Goal: Transaction & Acquisition: Obtain resource

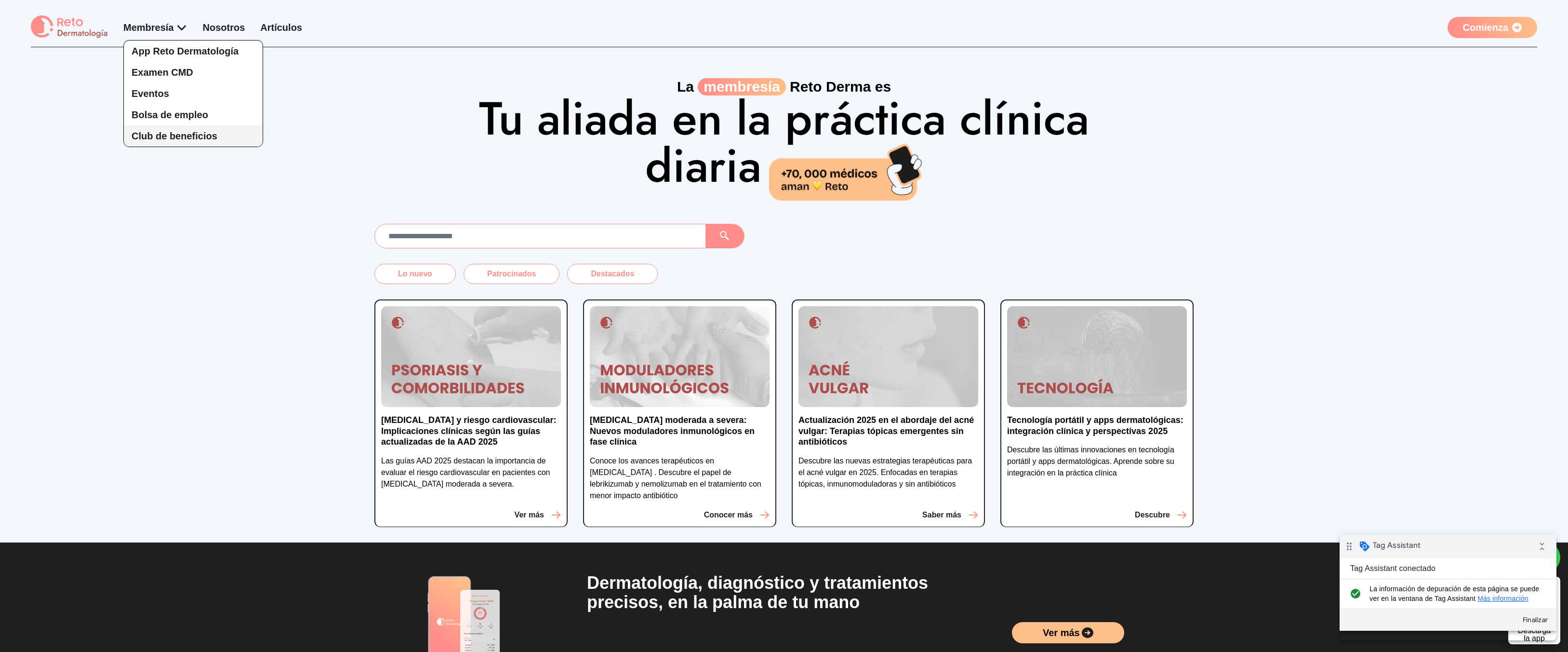
click at [161, 139] on span "Club de beneficios" at bounding box center [174, 136] width 86 height 10
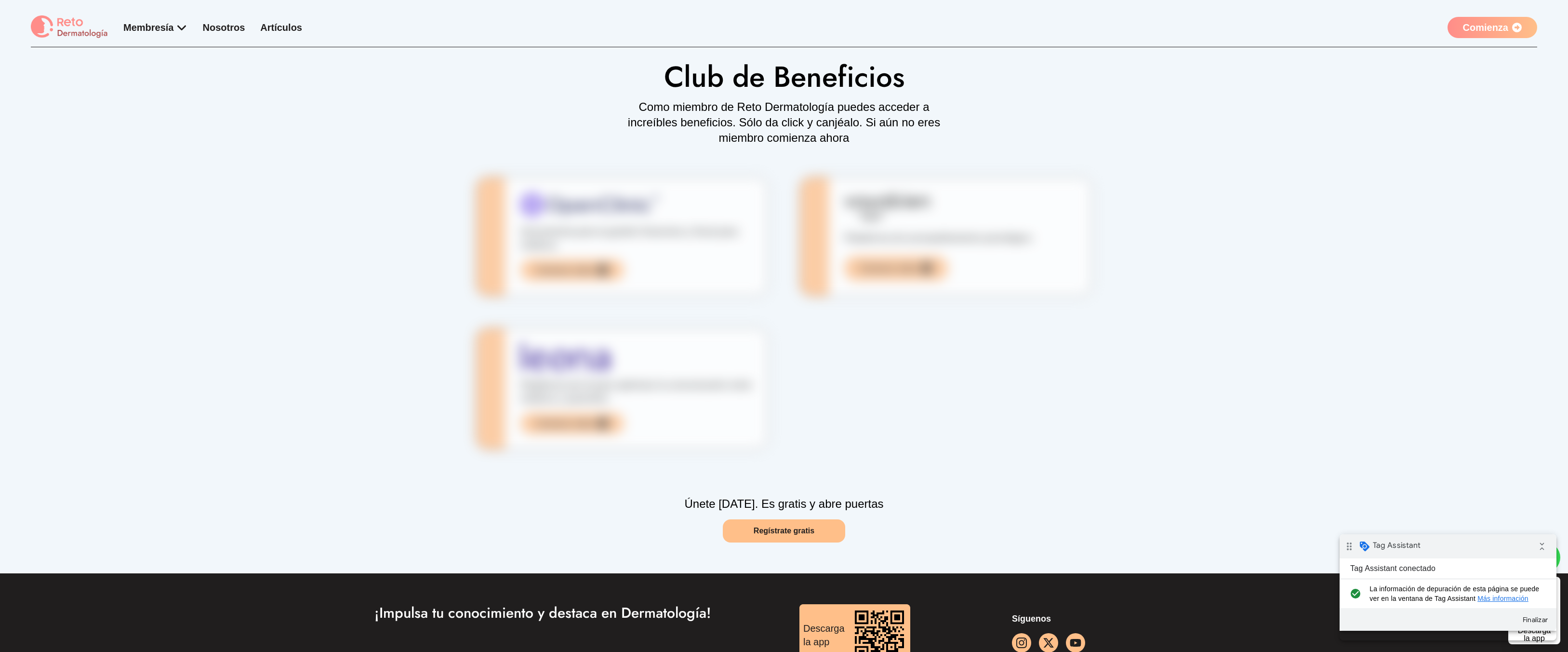
click at [1488, 36] on link "Comienza" at bounding box center [1492, 28] width 90 height 22
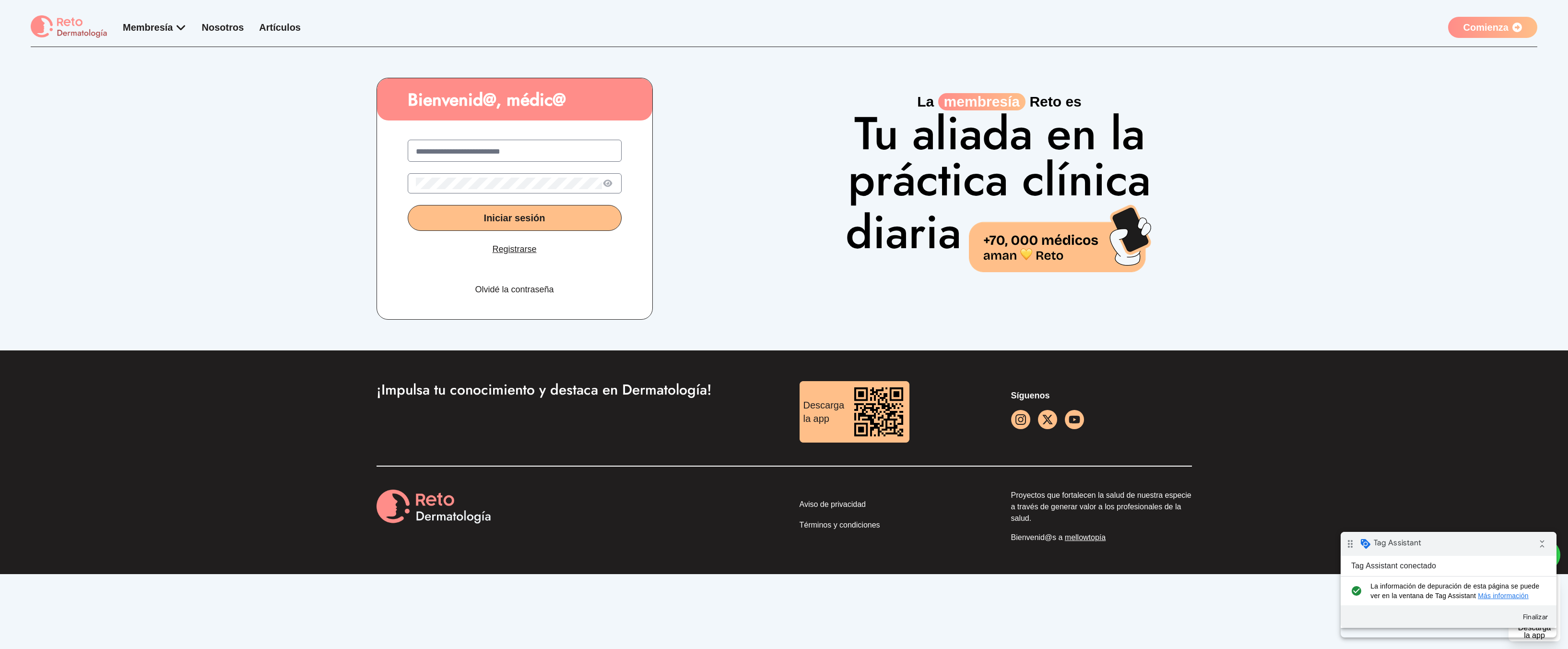
click at [594, 147] on input "text" at bounding box center [515, 152] width 198 height 12
type input "**********"
click at [408, 205] on button "Iniciar sesión" at bounding box center [515, 218] width 214 height 26
click at [569, 193] on div at bounding box center [515, 183] width 214 height 20
click at [408, 205] on button "Iniciar sesión" at bounding box center [515, 218] width 214 height 26
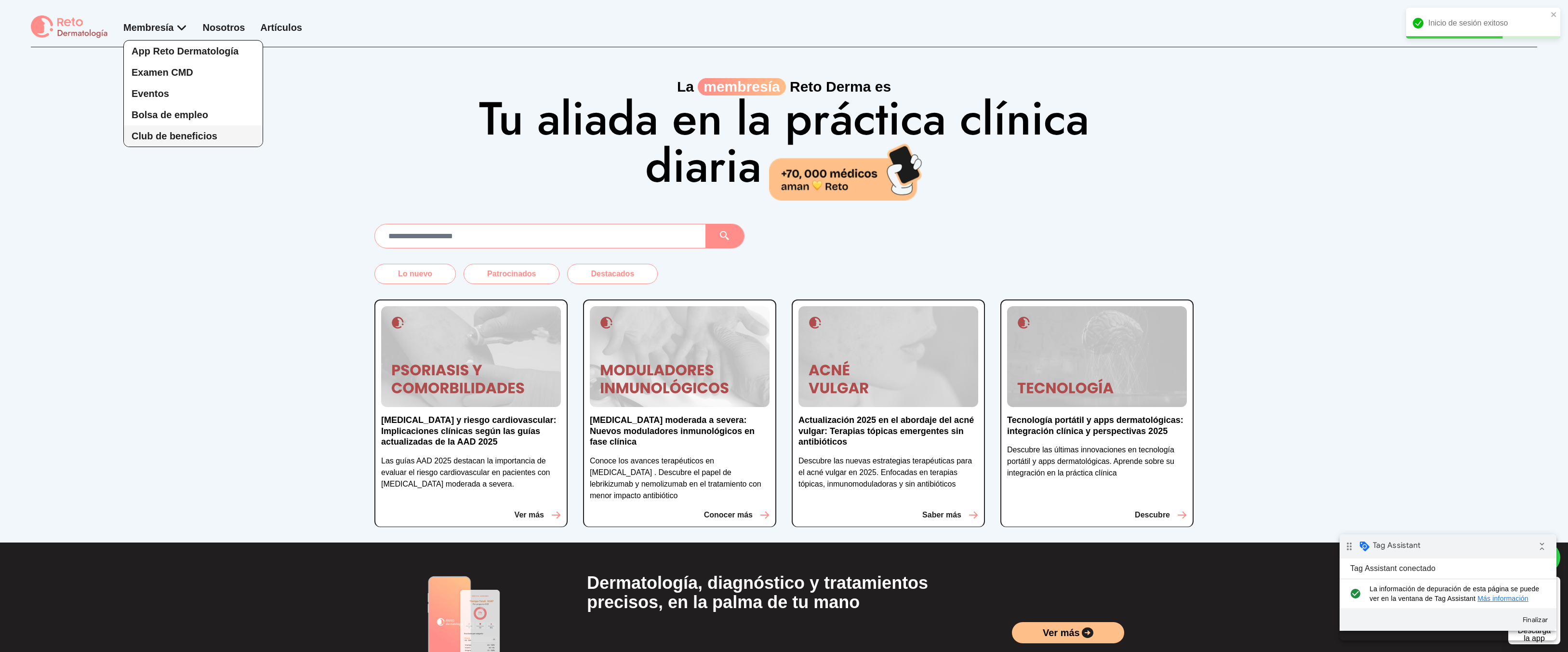
click at [175, 135] on span "Club de beneficios" at bounding box center [174, 136] width 86 height 10
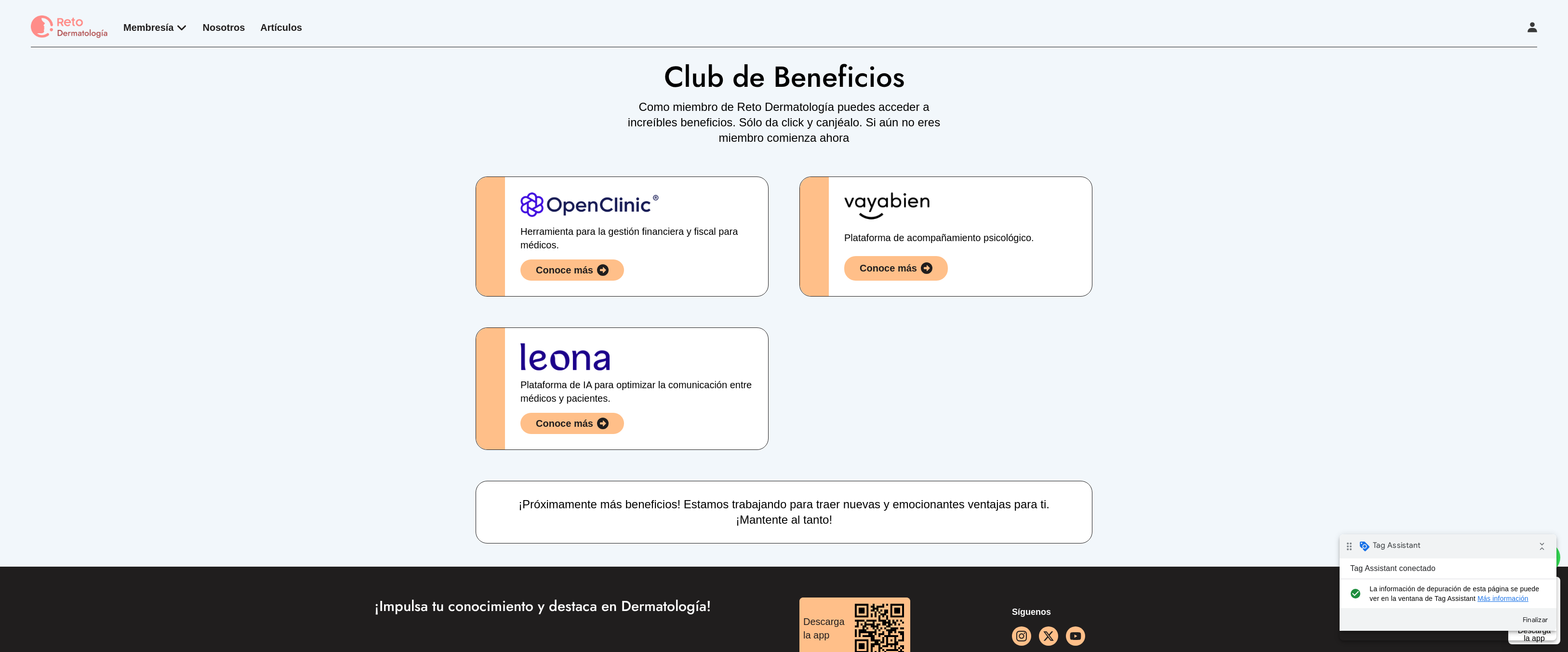
drag, startPoint x: 1243, startPoint y: 217, endPoint x: 1410, endPoint y: 128, distance: 189.2
click at [1247, 216] on div "Club de Beneficios Como miembro de Reto Dermatología puedes acceder a increíble…" at bounding box center [784, 295] width 1568 height 496
drag, startPoint x: 301, startPoint y: 157, endPoint x: 291, endPoint y: 157, distance: 10.0
click at [291, 157] on div "Club de Beneficios Como miembro de Reto Dermatología puedes acceder a increíble…" at bounding box center [784, 295] width 1568 height 496
click at [331, 251] on div "Club de Beneficios Como miembro de Reto Dermatología puedes acceder a increíble…" at bounding box center [784, 295] width 1568 height 496
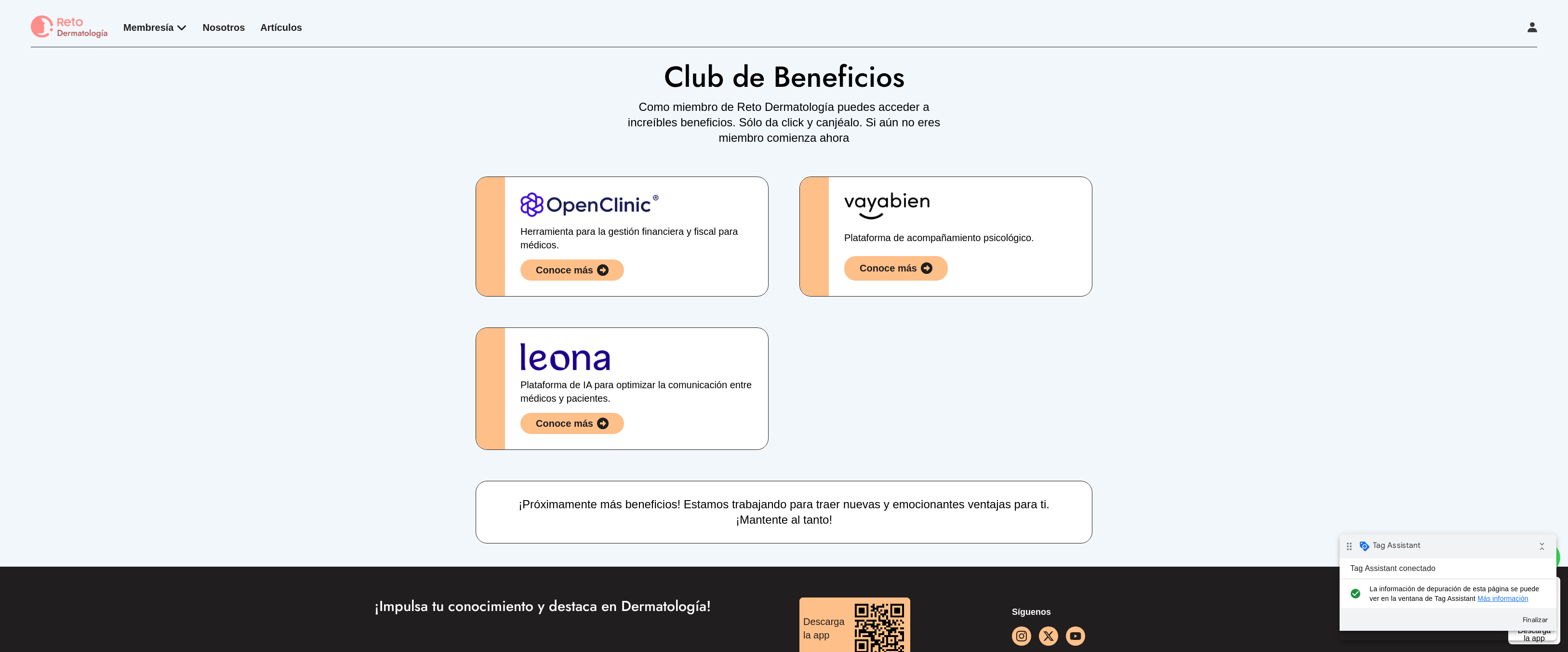
click at [546, 270] on div "Conoce más" at bounding box center [564, 270] width 57 height 13
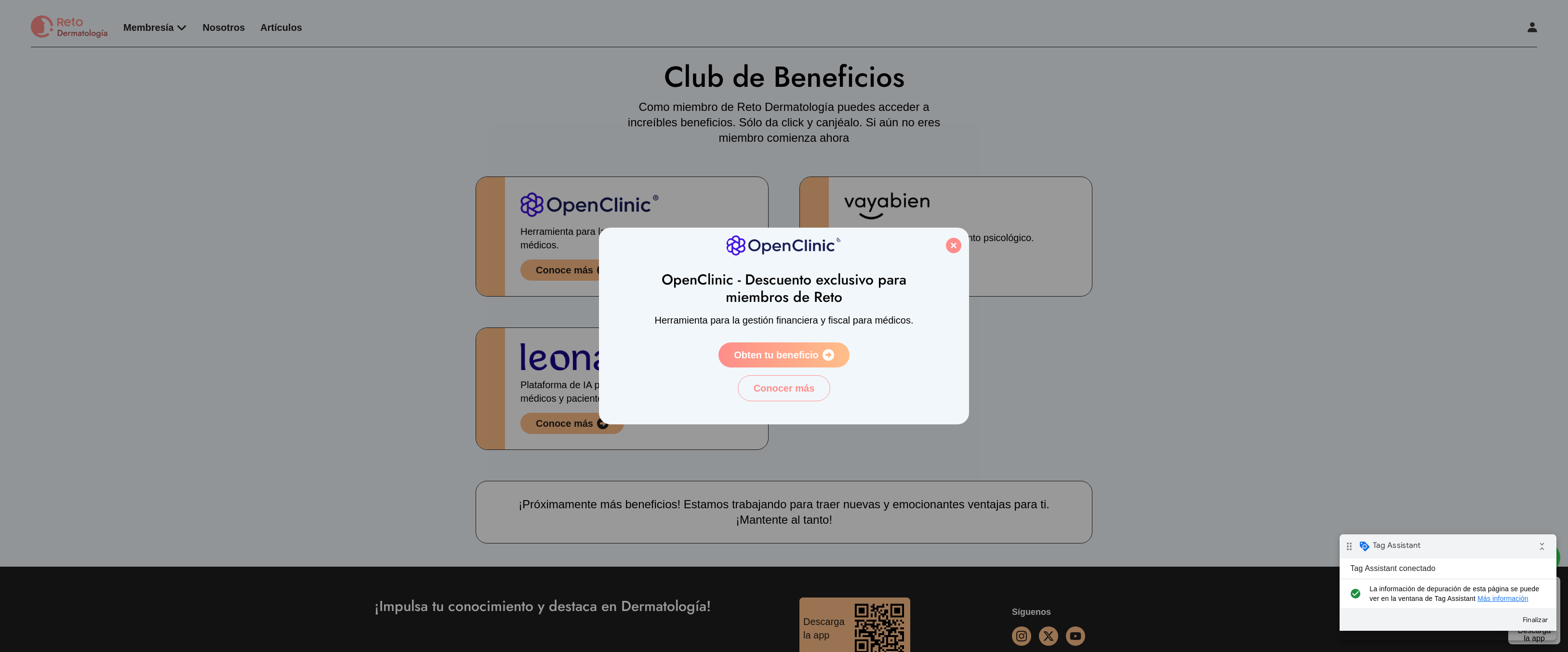
click at [1039, 250] on div "OpenClinic - Descuento exclusivo para miembros de Reto Herramienta para la gest…" at bounding box center [784, 326] width 1568 height 652
click at [951, 246] on icon at bounding box center [954, 245] width 16 height 16
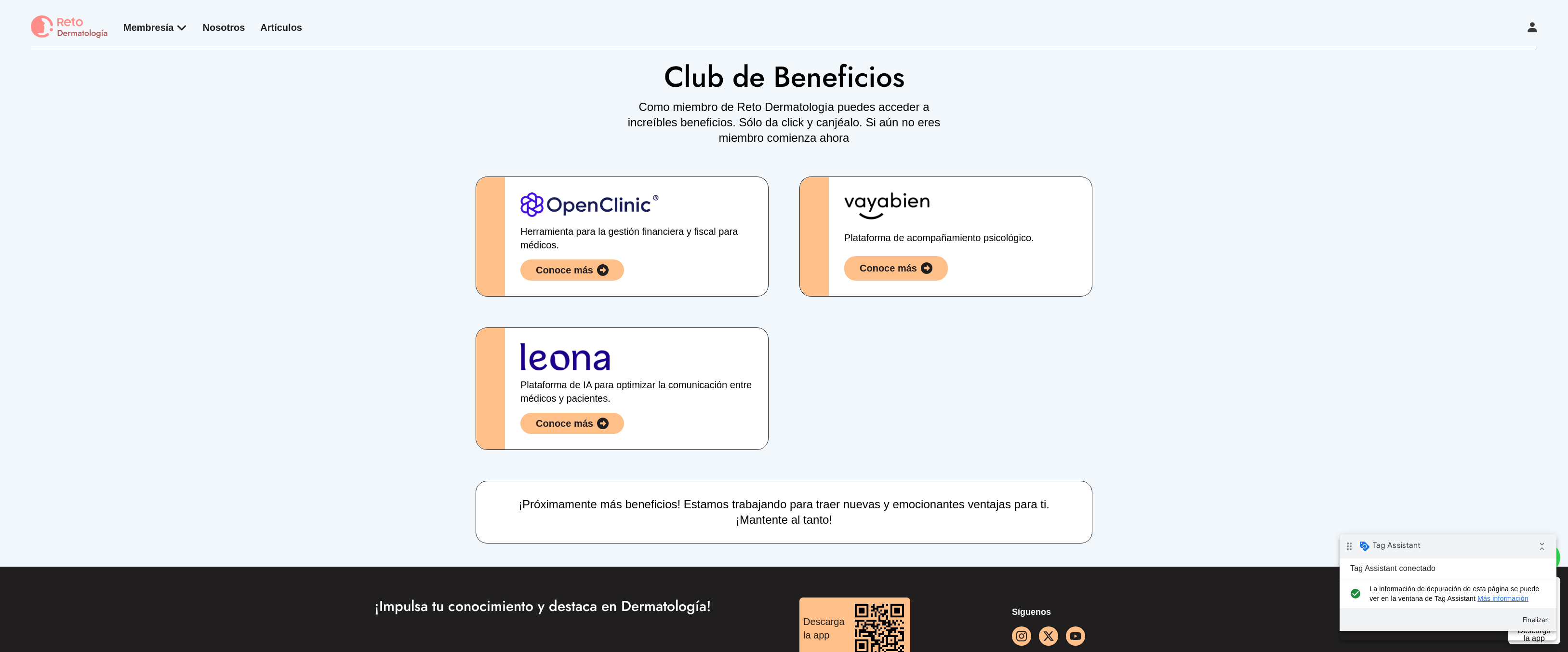
click at [948, 249] on div "Plataforma de acompañamiento psicológico. Conoce más" at bounding box center [960, 237] width 263 height 119
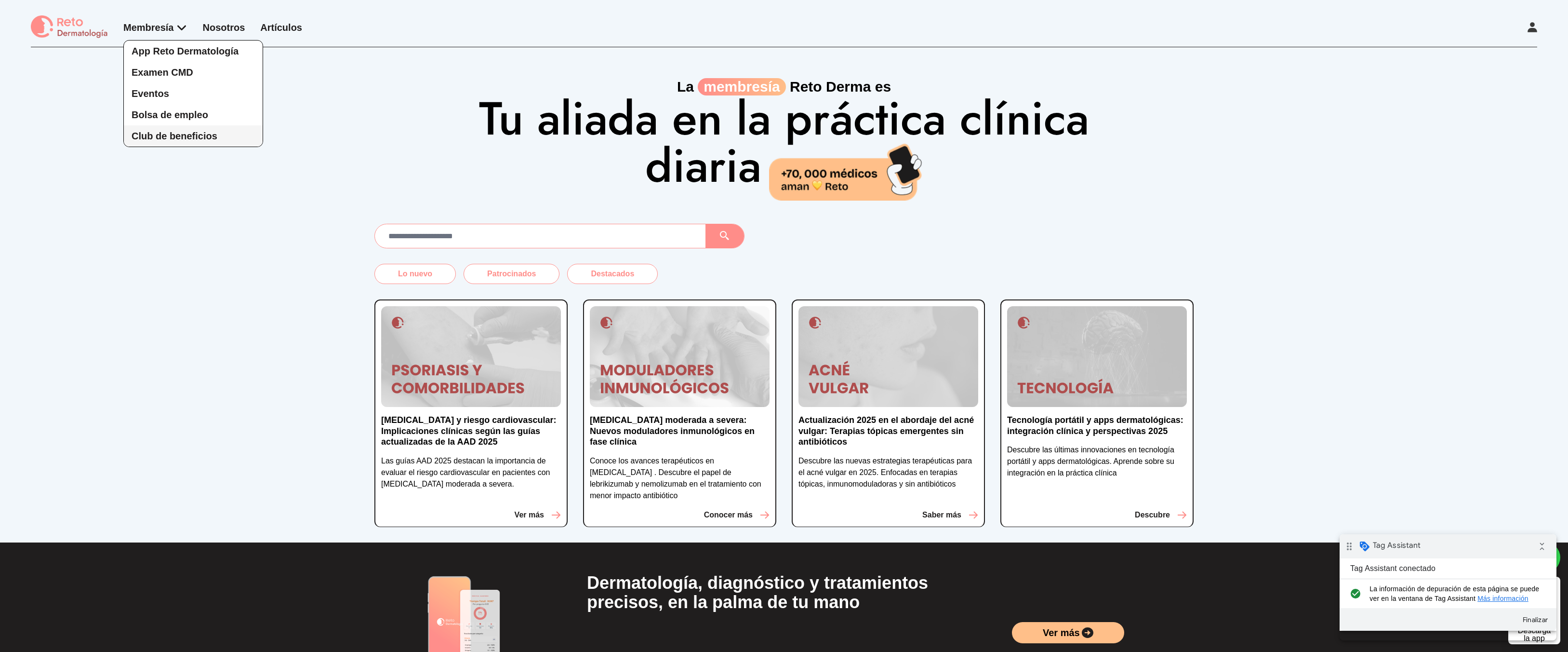
click at [179, 132] on span "Club de beneficios" at bounding box center [174, 136] width 86 height 10
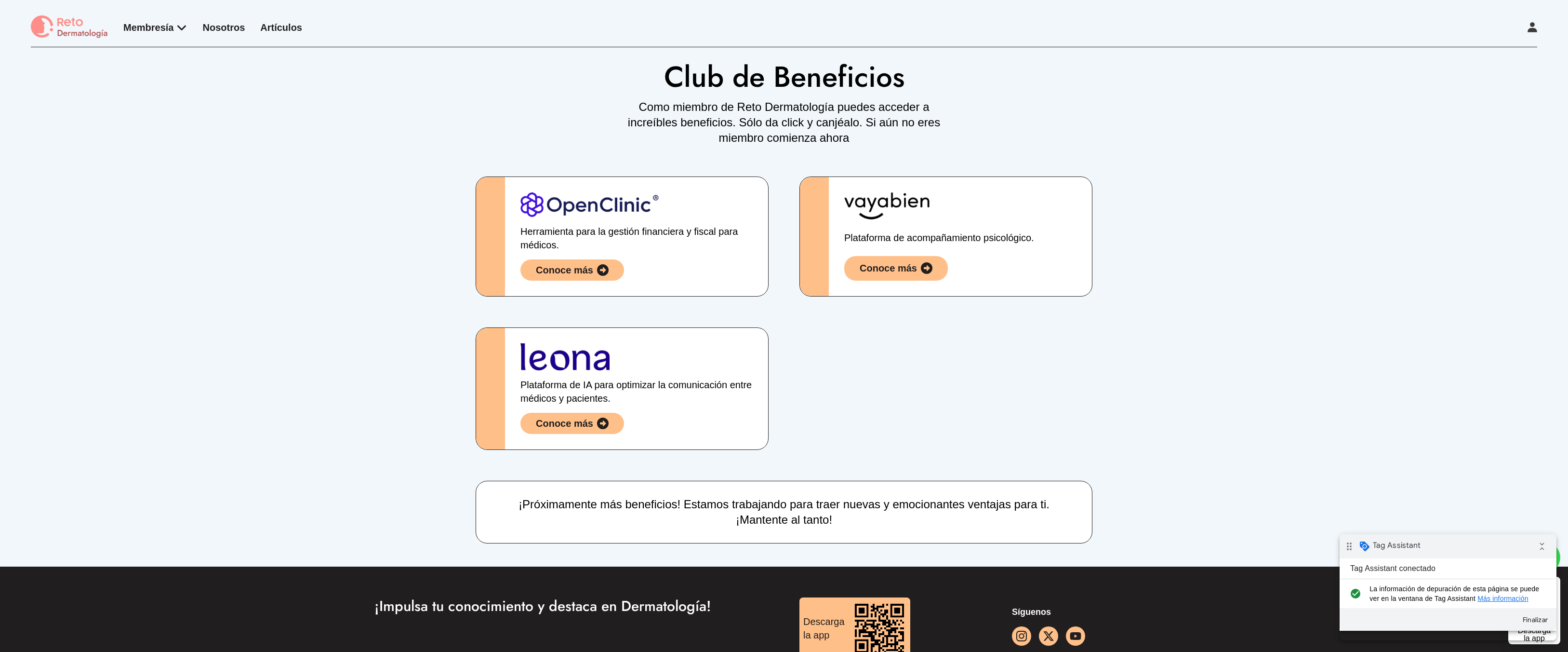
click at [507, 210] on div "Herramienta para la gestión financiera y fiscal para médicos. Conoce más" at bounding box center [637, 237] width 263 height 119
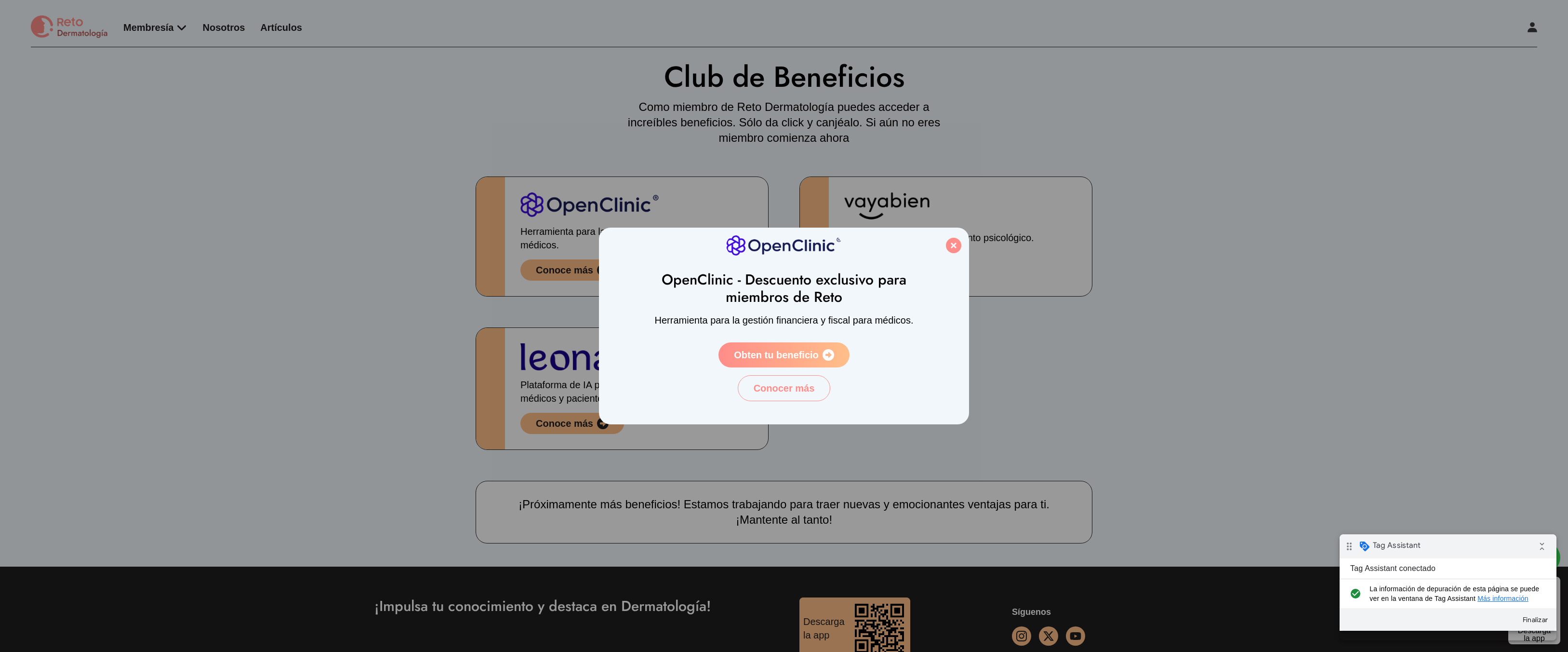
click at [742, 357] on span "Obten tu beneficio" at bounding box center [777, 355] width 85 height 13
click at [922, 200] on div "OpenClinic - Descuento exclusivo para miembros de Reto Herramienta para la gest…" at bounding box center [784, 326] width 1568 height 652
